Goal: Check status

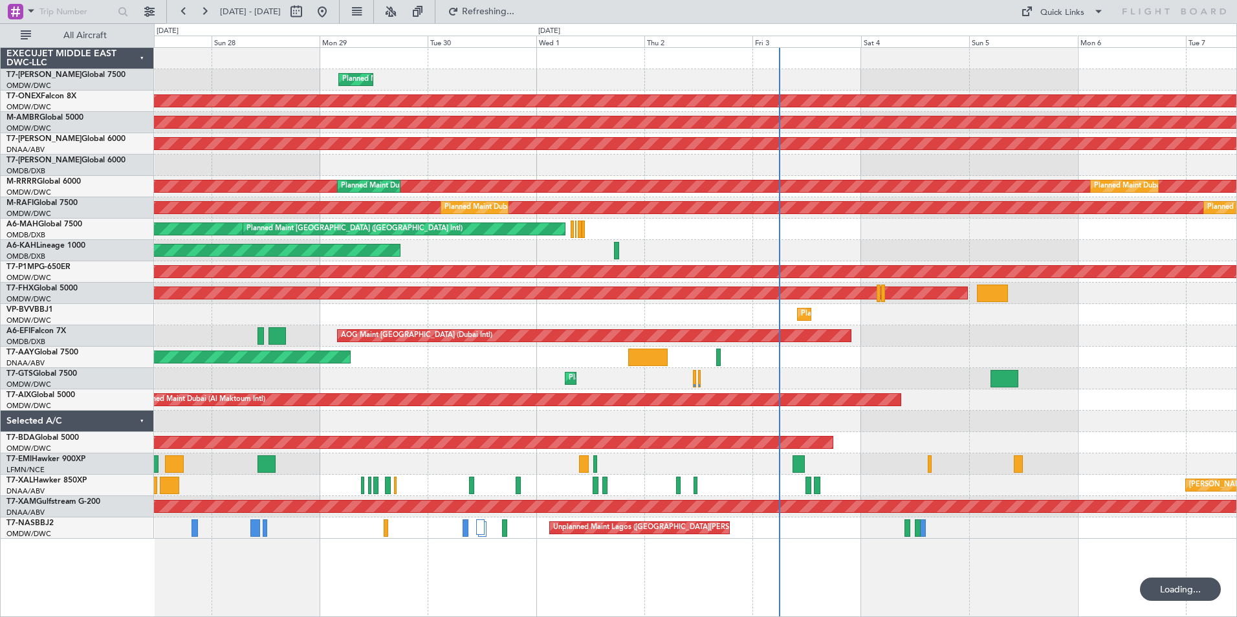
click at [479, 570] on div "Planned Maint Dubai (Al Maktoum Intl) Planned Maint [GEOGRAPHIC_DATA] (Al Makto…" at bounding box center [695, 332] width 1083 height 570
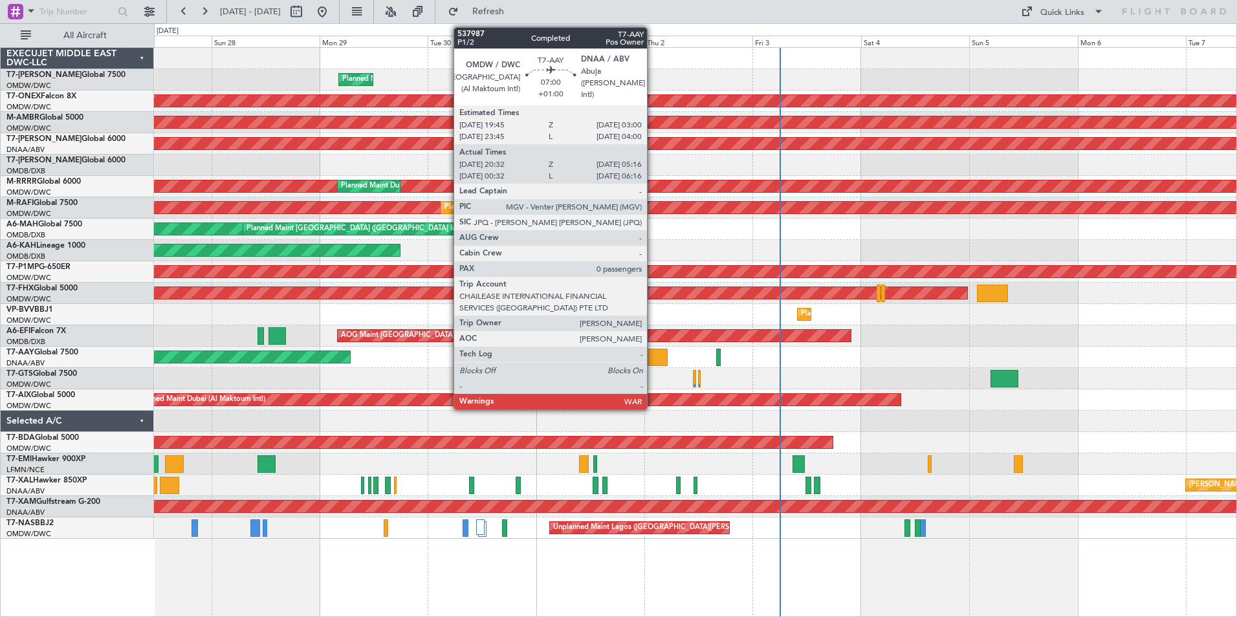
click at [653, 355] on div at bounding box center [647, 357] width 39 height 17
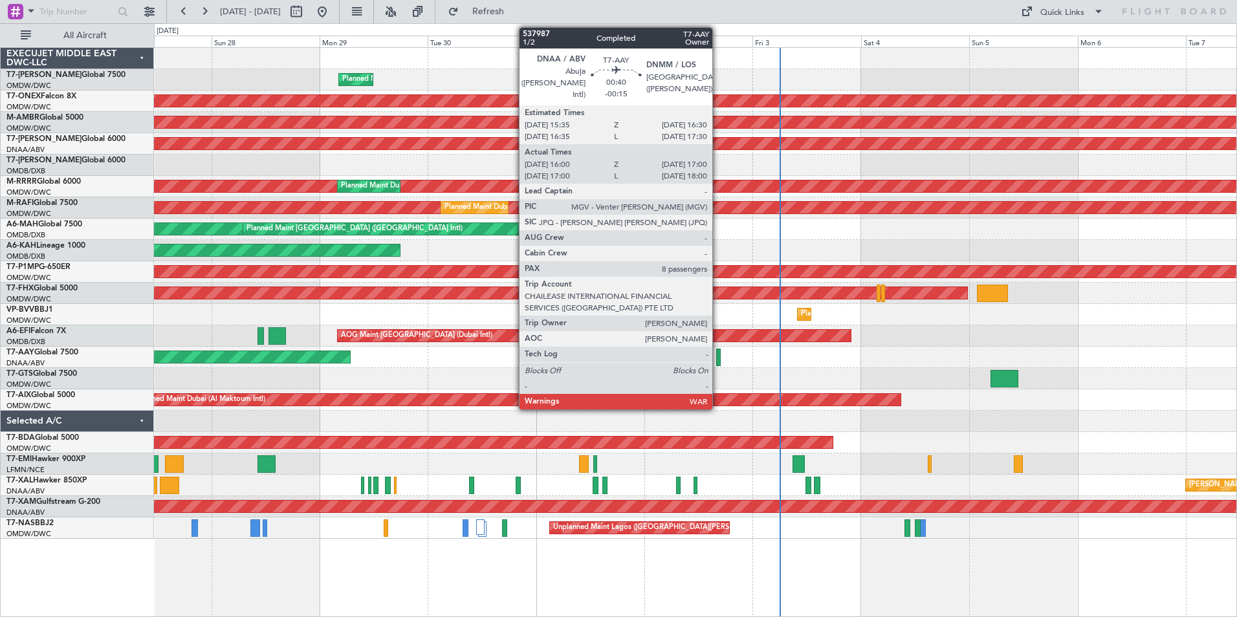
click at [718, 358] on div at bounding box center [718, 357] width 5 height 17
click at [719, 361] on div at bounding box center [718, 357] width 5 height 17
